Goal: Navigation & Orientation: Find specific page/section

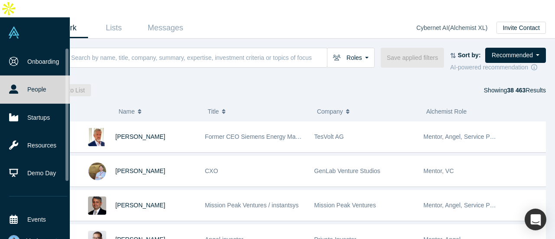
click at [36, 236] on span "My Account" at bounding box center [41, 240] width 31 height 9
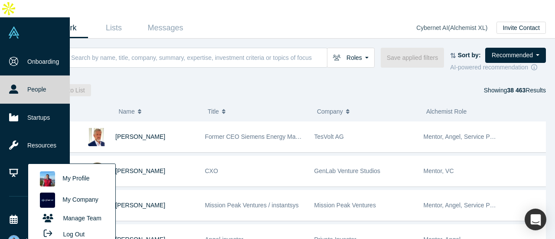
click at [73, 190] on link "My Company" at bounding box center [72, 200] width 72 height 21
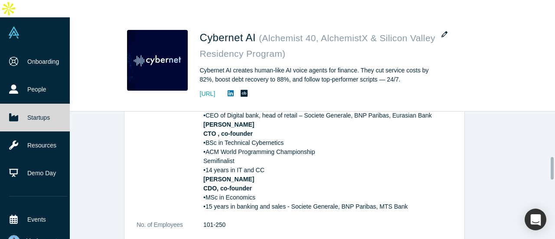
scroll to position [292, 0]
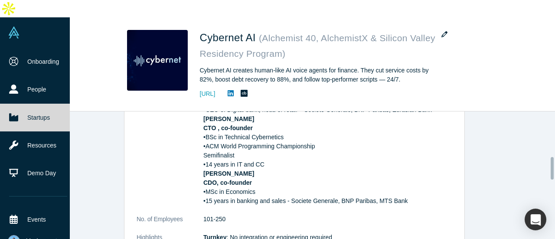
drag, startPoint x: 552, startPoint y: 113, endPoint x: 555, endPoint y: 157, distance: 44.8
click at [555, 157] on div "STARTUP STATUS Active overview Public Link [URL][DOMAIN_NAME] Note: Public link…" at bounding box center [291, 183] width 528 height 145
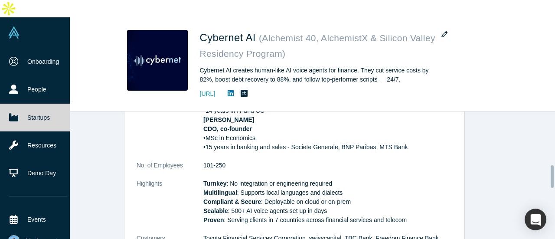
scroll to position [351, 0]
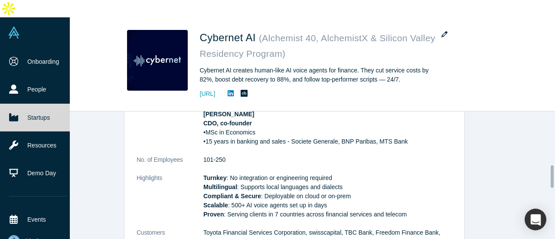
drag, startPoint x: 552, startPoint y: 147, endPoint x: 554, endPoint y: 156, distance: 9.3
click at [554, 165] on div at bounding box center [552, 176] width 3 height 23
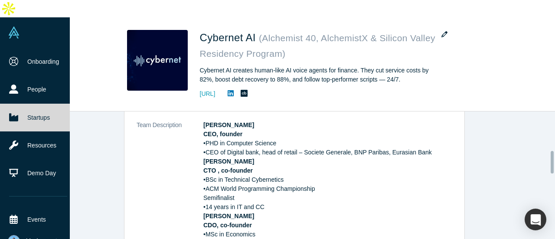
scroll to position [255, 0]
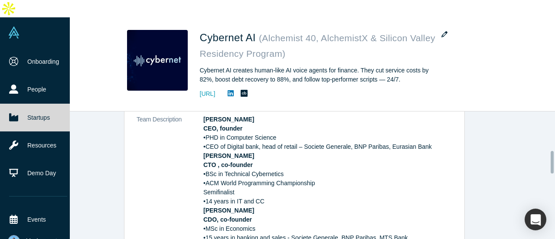
drag, startPoint x: 553, startPoint y: 156, endPoint x: 550, endPoint y: 141, distance: 15.1
click at [550, 141] on div "STARTUP STATUS Active overview Public Link [URL][DOMAIN_NAME] Note: Public link…" at bounding box center [291, 183] width 528 height 145
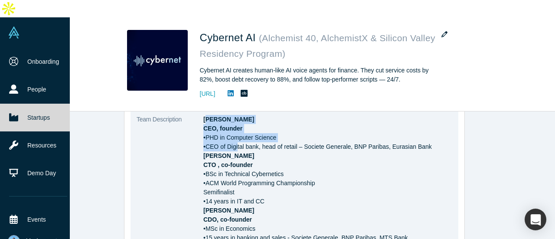
drag, startPoint x: 201, startPoint y: 99, endPoint x: 232, endPoint y: 132, distance: 45.1
click at [232, 132] on p "[PERSON_NAME] CEO, founder •PHD in Computer Science •CEO of Digital bank, head …" at bounding box center [327, 179] width 249 height 128
drag, startPoint x: 200, startPoint y: 102, endPoint x: 403, endPoint y: 218, distance: 233.4
click at [403, 218] on p "[PERSON_NAME] CEO, founder •PHD in Computer Science •CEO of Digital bank, head …" at bounding box center [327, 179] width 249 height 128
copy p "[PERSON_NAME] CEO, founder •PHD in Computer Science •CEO of Digital bank, head …"
